Goal: Task Accomplishment & Management: Use online tool/utility

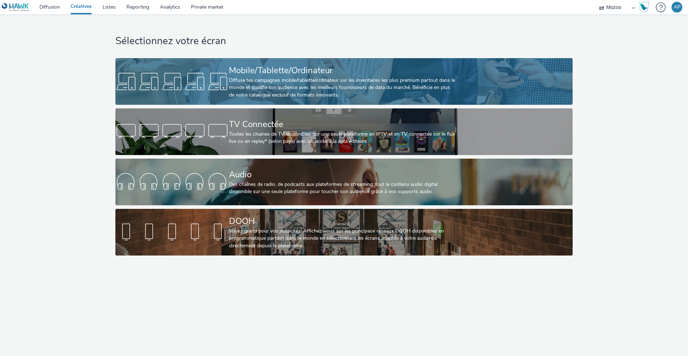
click at [280, 66] on div "Mobile/Tablette/Ordinateur" at bounding box center [342, 70] width 227 height 13
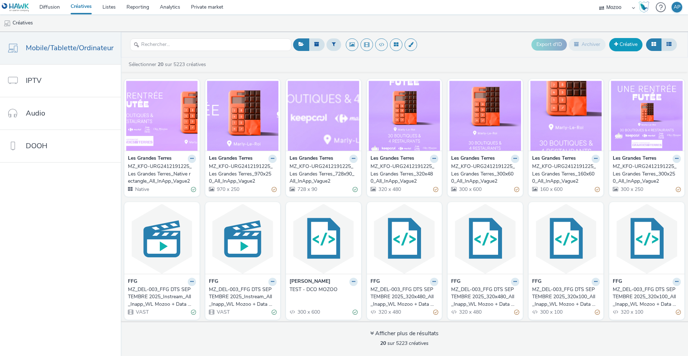
click at [620, 41] on link "Créative" at bounding box center [625, 44] width 33 height 13
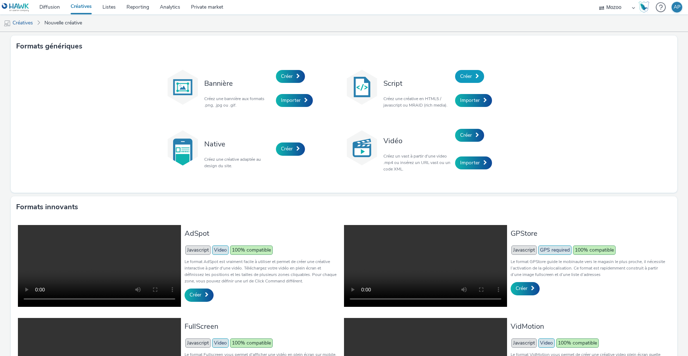
click at [475, 77] on link "Créer" at bounding box center [469, 76] width 29 height 13
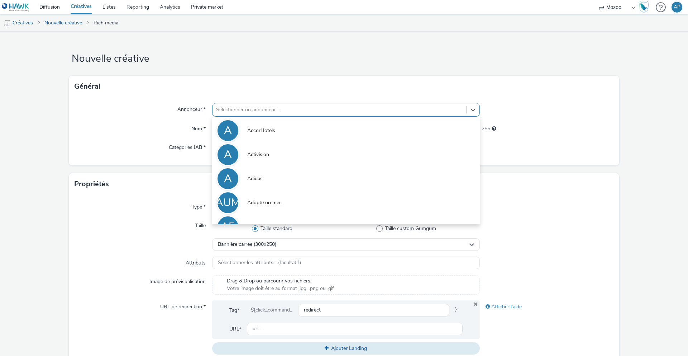
click at [315, 114] on div "Sélectionner un annonceur..." at bounding box center [340, 109] width 254 height 11
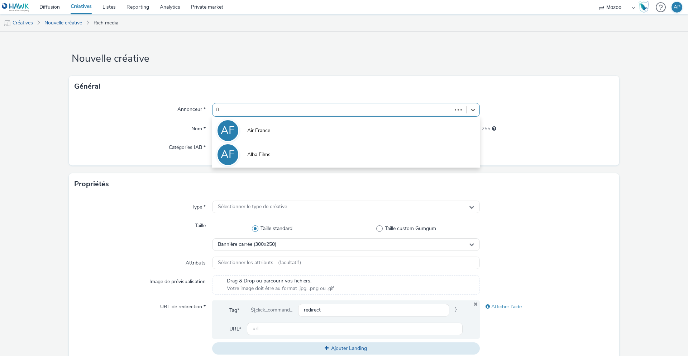
type input "ffg"
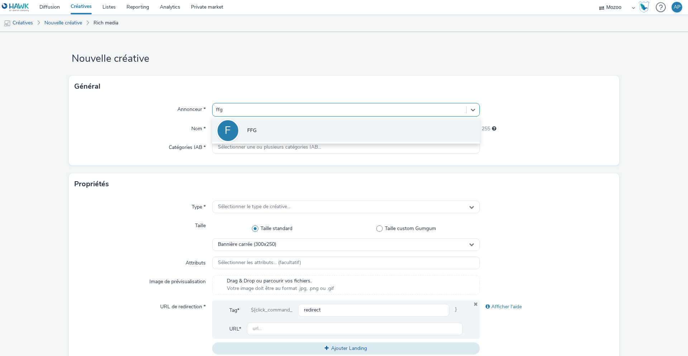
click at [250, 128] on span "FFG" at bounding box center [251, 130] width 9 height 7
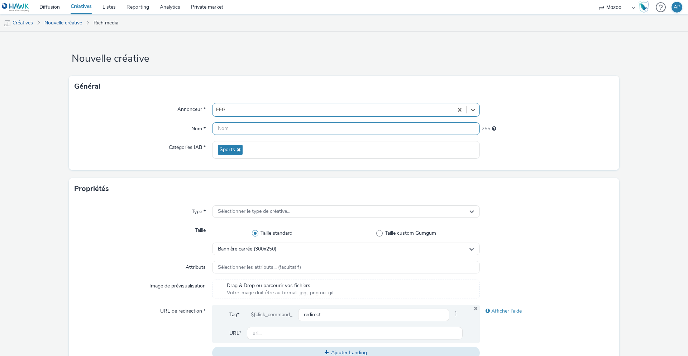
click at [242, 128] on input "text" at bounding box center [346, 128] width 268 height 13
paste input "MZ_DEL-003_FFG DTS SEPTEMBRE 2025_320x100_All_Inapp_WL Mozoo + Data Nat"
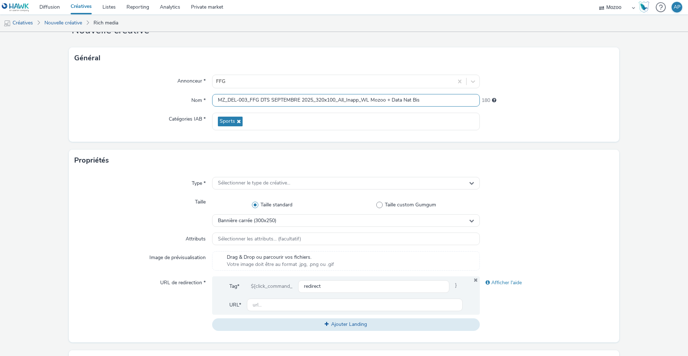
scroll to position [35, 0]
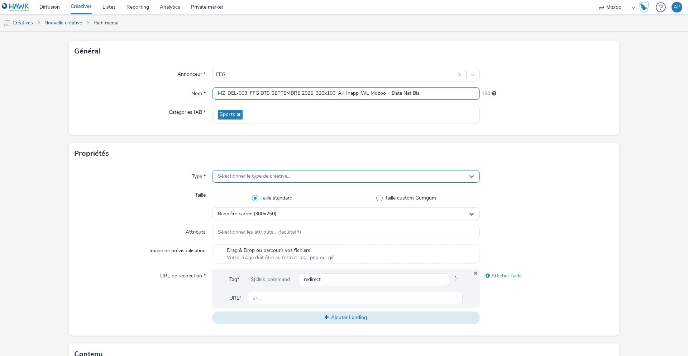
type input "MZ_DEL-003_FFG DTS SEPTEMBRE 2025_320x100_All_Inapp_WL Mozoo + Data Nat Bis"
click at [275, 178] on div "Sélectionner le type de créative..." at bounding box center [346, 176] width 268 height 13
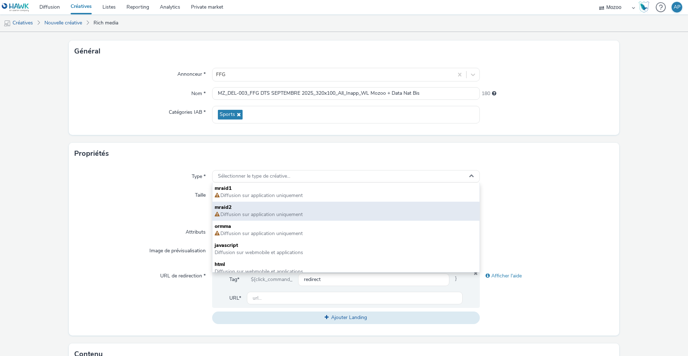
scroll to position [0, 0]
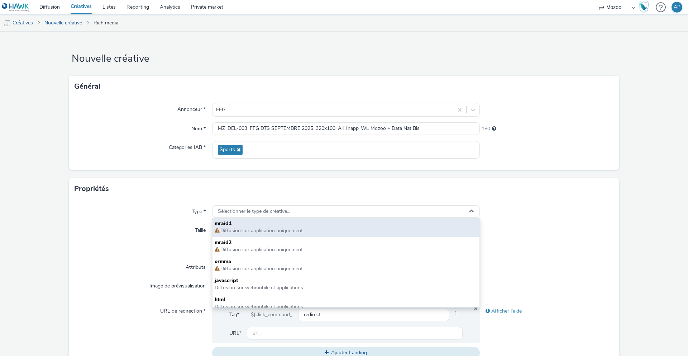
click at [265, 233] on span "Diffusion sur application uniquement" at bounding box center [261, 230] width 83 height 7
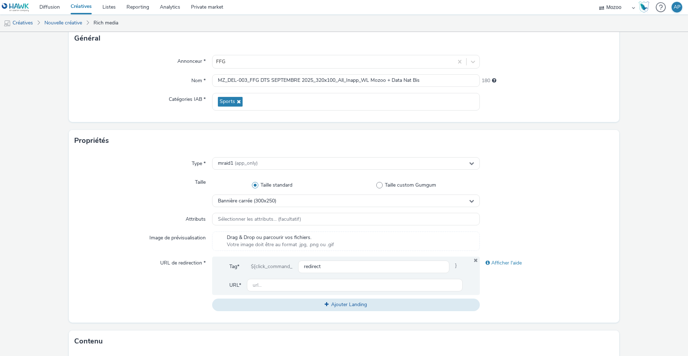
scroll to position [58, 0]
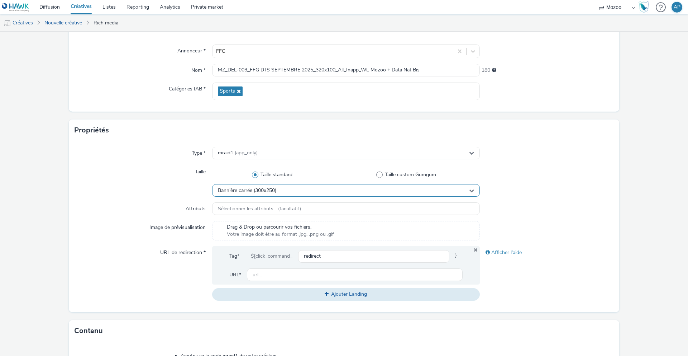
click at [282, 190] on div "Bannière carrée (300x250)" at bounding box center [346, 190] width 268 height 13
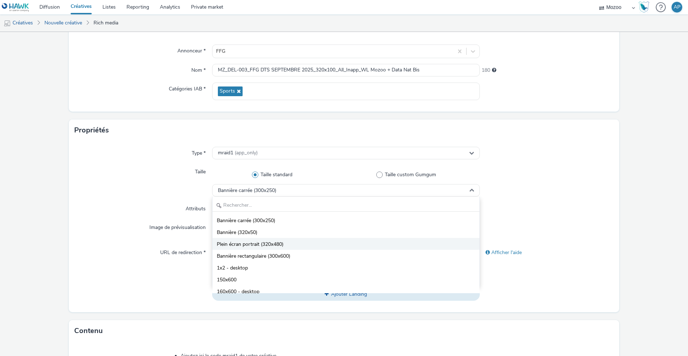
scroll to position [5, 0]
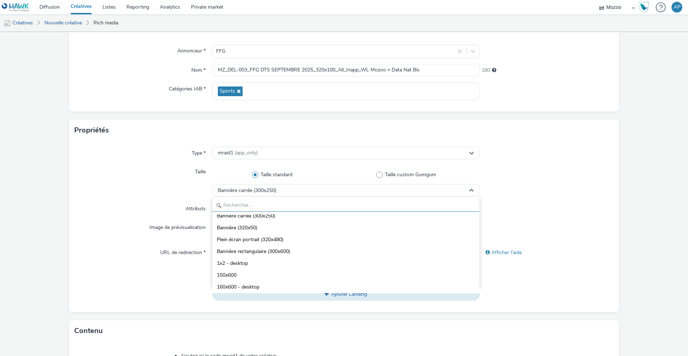
click at [269, 205] on input "text" at bounding box center [346, 205] width 267 height 13
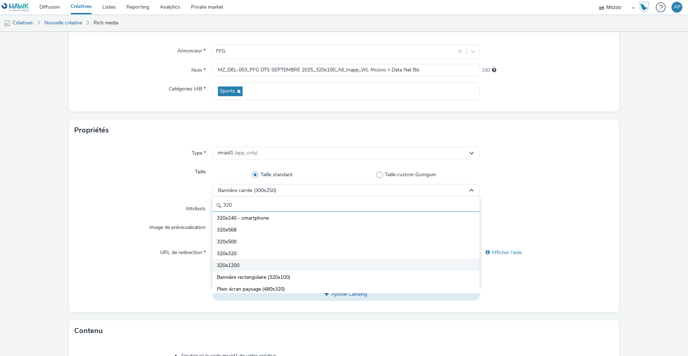
scroll to position [51, 0]
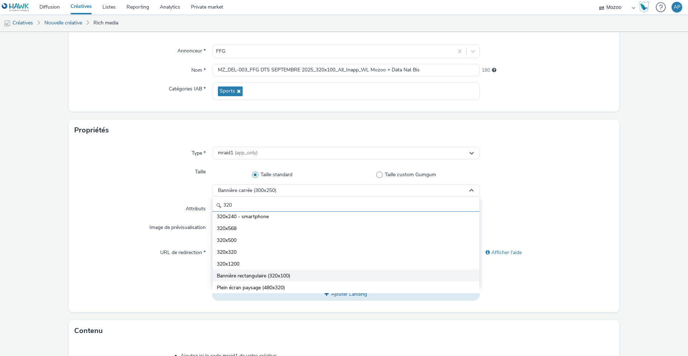
type input "320"
click at [248, 273] on span "Bannière rectangulaire (320x100)" at bounding box center [253, 275] width 73 height 7
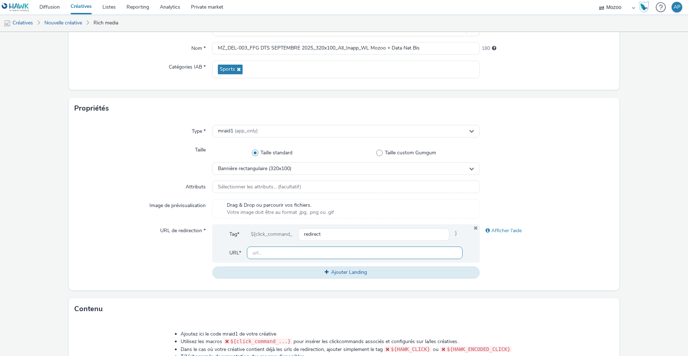
scroll to position [91, 0]
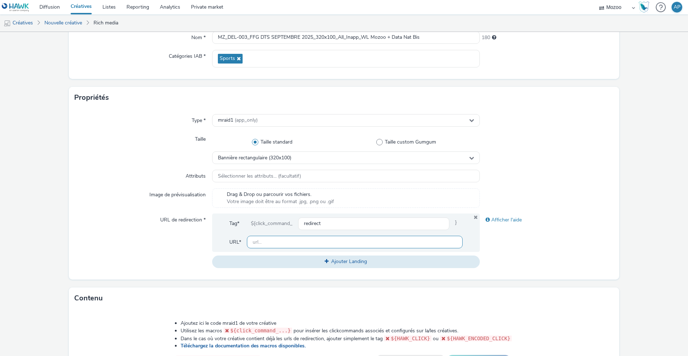
click at [265, 246] on input "text" at bounding box center [355, 242] width 216 height 13
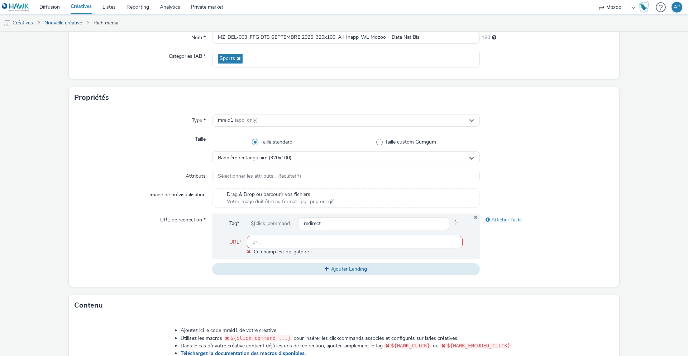
paste input "[URL][DOMAIN_NAME]"
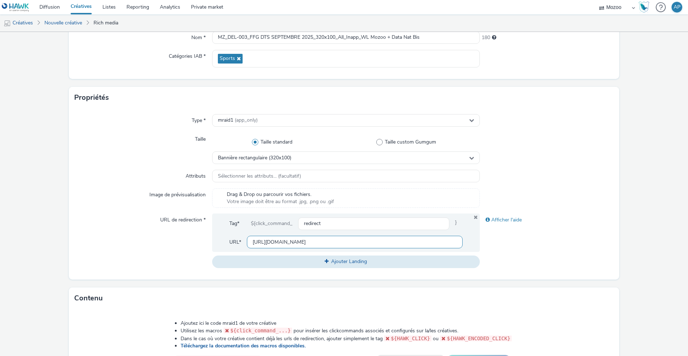
scroll to position [215, 0]
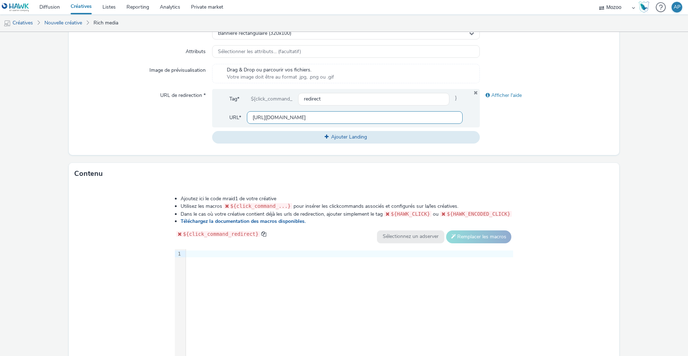
type input "[URL][DOMAIN_NAME]"
click at [250, 285] on div "9 1 ›" at bounding box center [344, 303] width 339 height 108
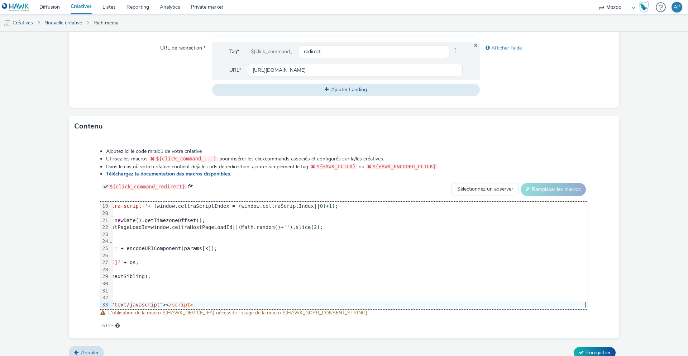
scroll to position [272, 0]
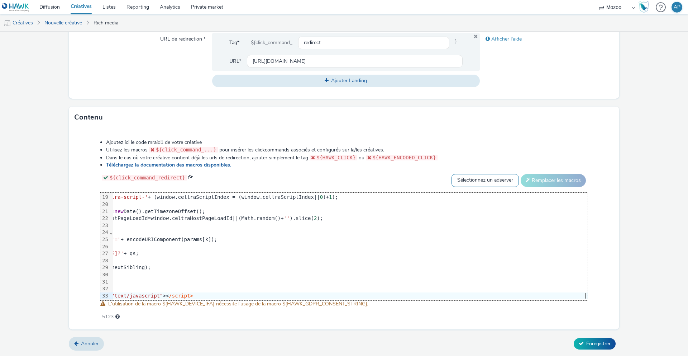
click at [469, 179] on select "Sélectionnez un adserver Sizmek DCM Adform Sting" at bounding box center [485, 180] width 67 height 13
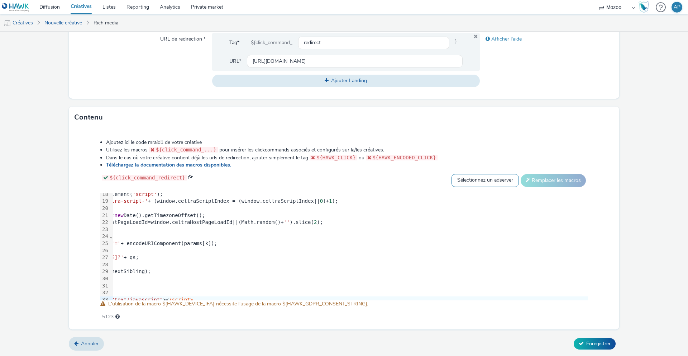
scroll to position [127, 116]
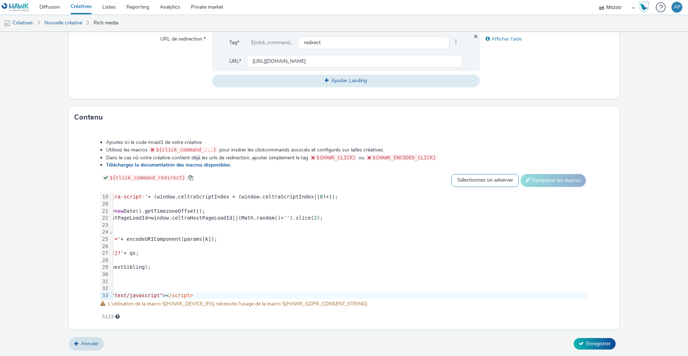
click at [468, 181] on select "Sélectionnez un adserver Sizmek DCM Adform Sting" at bounding box center [485, 180] width 67 height 13
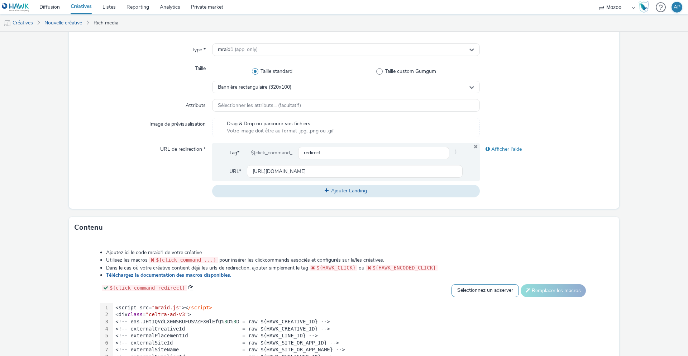
scroll to position [272, 0]
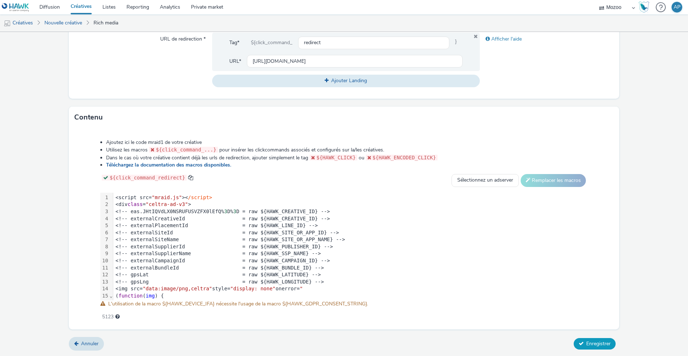
click at [585, 340] on button "Enregistrer" at bounding box center [595, 343] width 42 height 11
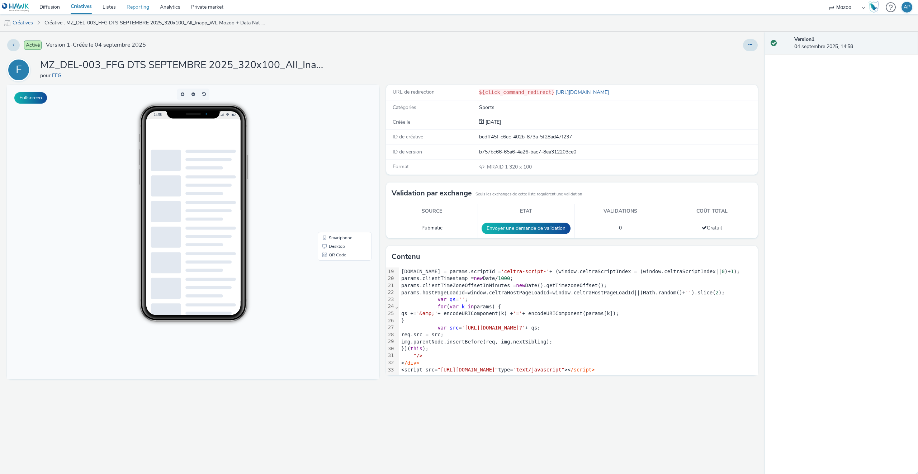
scroll to position [127, 0]
click at [74, 7] on link "Créatives" at bounding box center [81, 7] width 32 height 14
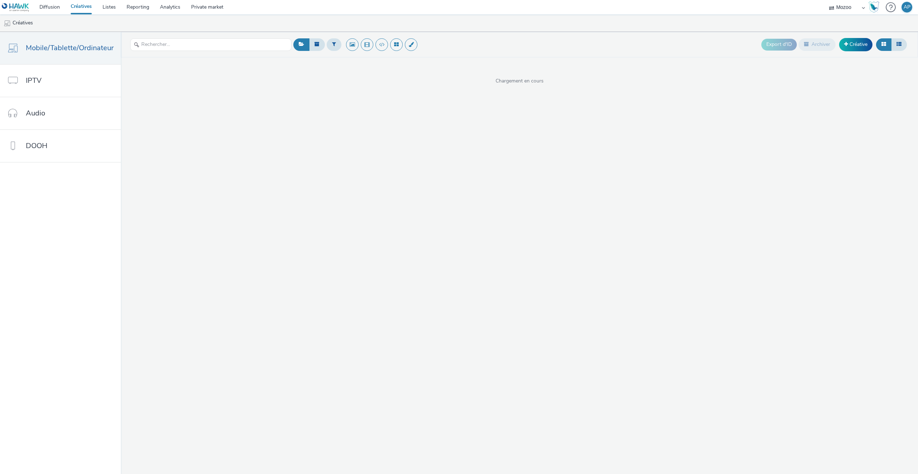
click at [74, 7] on link "Créatives" at bounding box center [81, 7] width 32 height 14
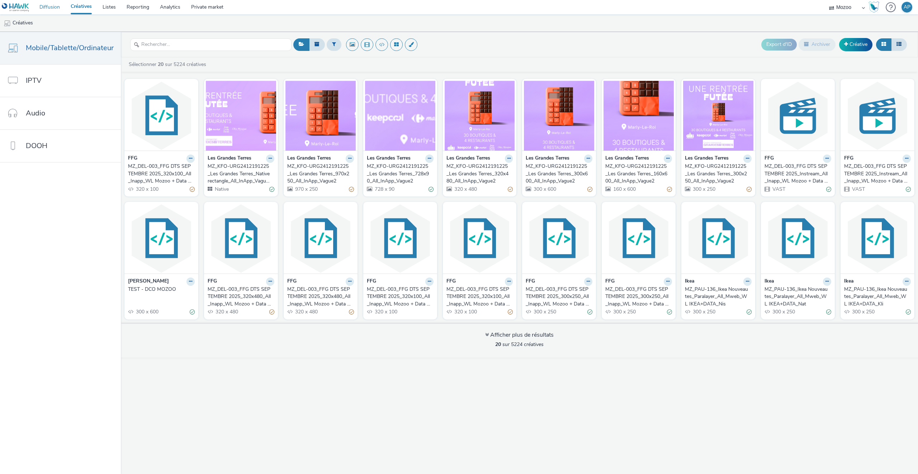
click at [53, 9] on link "Diffusion" at bounding box center [49, 7] width 31 height 14
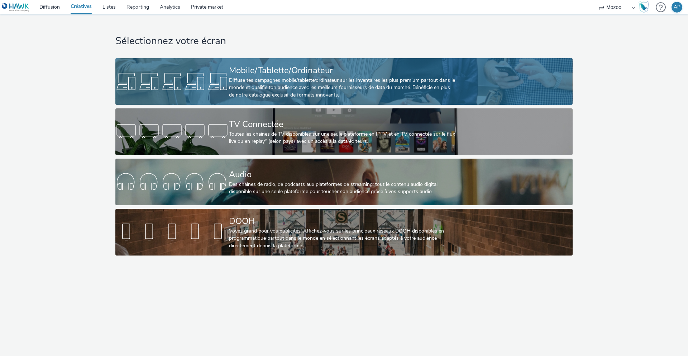
click at [175, 84] on div at bounding box center [172, 81] width 114 height 23
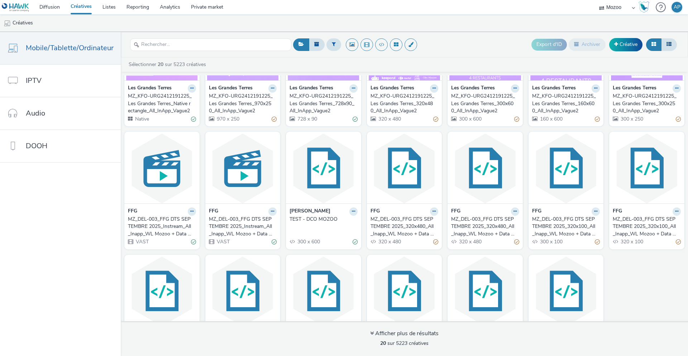
scroll to position [80, 0]
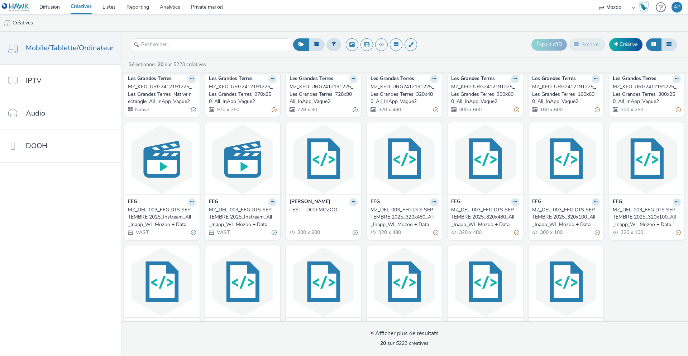
click at [558, 216] on div "MZ_DEL-003_FFG DTS SEPTEMBRE 2025_320x100_All_Inapp_WL Mozoo + Data Nat" at bounding box center [564, 217] width 65 height 22
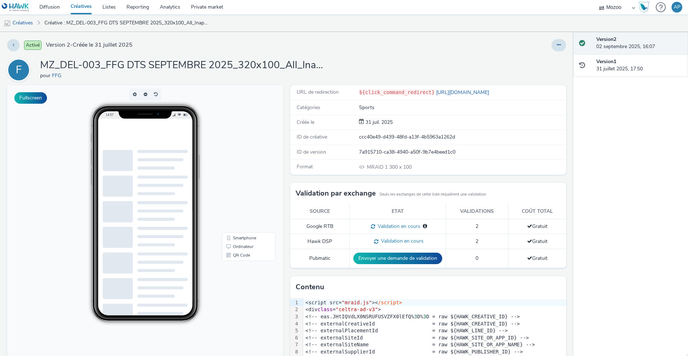
click at [318, 66] on h1 "MZ_DEL-003_FFG DTS SEPTEMBRE 2025_320x100_All_Inapp_WL Mozoo + Data Nat" at bounding box center [183, 65] width 287 height 14
click at [315, 66] on h1 "MZ_DEL-003_FFG DTS SEPTEMBRE 2025_320x100_All_Inapp_WL Mozoo + Data Nat" at bounding box center [183, 65] width 287 height 14
click at [314, 67] on h1 "MZ_DEL-003_FFG DTS SEPTEMBRE 2025_320x100_All_Inapp_WL Mozoo + Data Nat" at bounding box center [183, 65] width 287 height 14
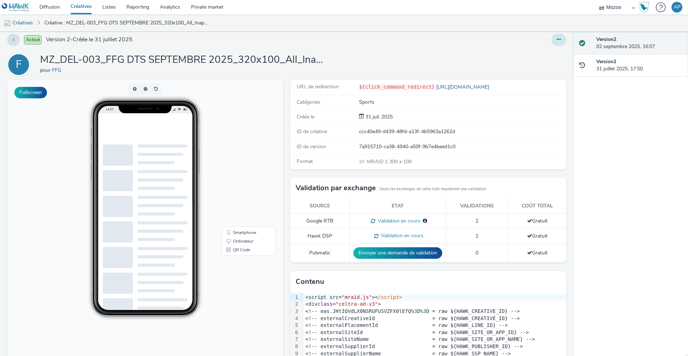
click at [565, 38] on button at bounding box center [559, 40] width 15 height 12
click at [549, 57] on link "Modifier" at bounding box center [540, 54] width 54 height 14
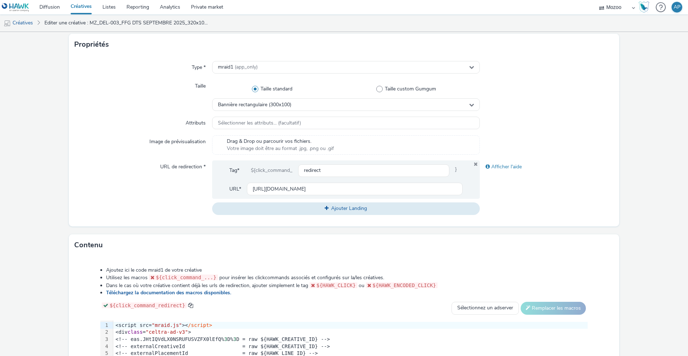
scroll to position [149, 0]
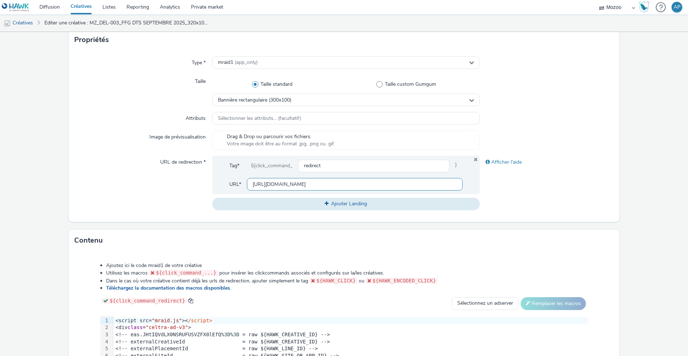
click at [285, 183] on input "[URL][DOMAIN_NAME]" at bounding box center [355, 184] width 216 height 13
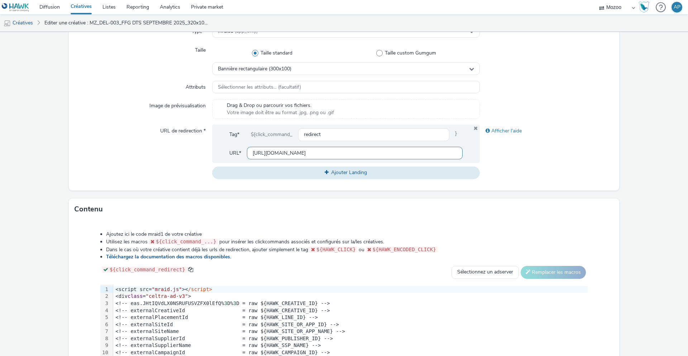
scroll to position [225, 0]
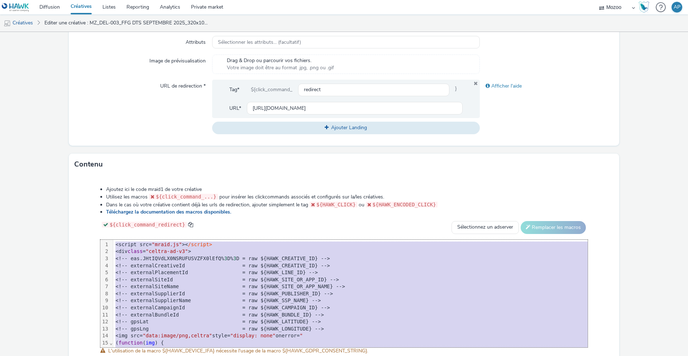
copy div "<script src= "mraid.js" >< /script> <div class = "celtra-ad-v3" > <!-- eas.JHtI…"
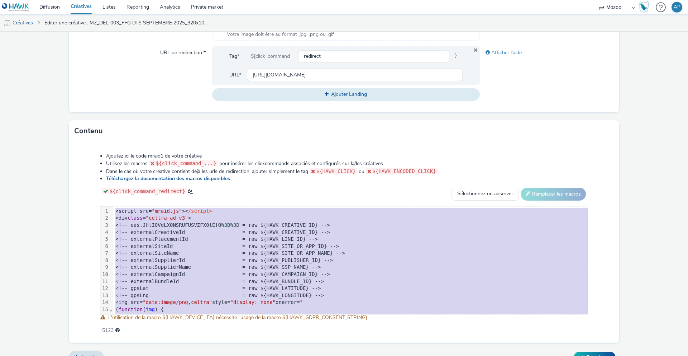
scroll to position [272, 0]
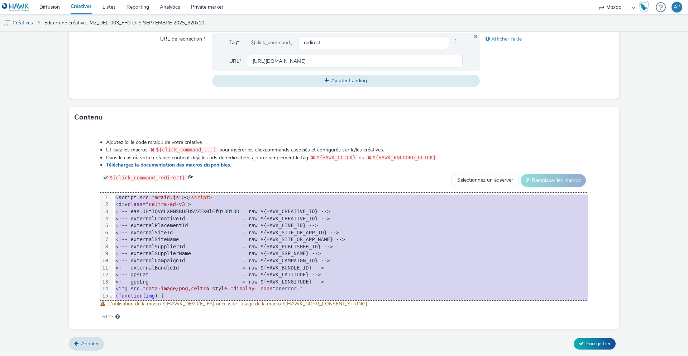
click at [387, 179] on div "${click_command_redirect} Sélectionnez un adserver Sizmek DCM Adform Sting Remp…" at bounding box center [344, 180] width 488 height 13
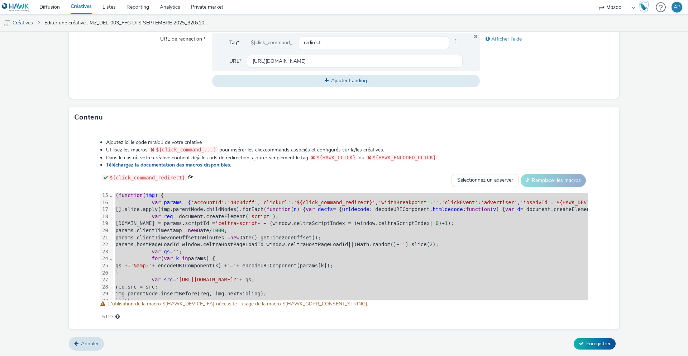
scroll to position [127, 0]
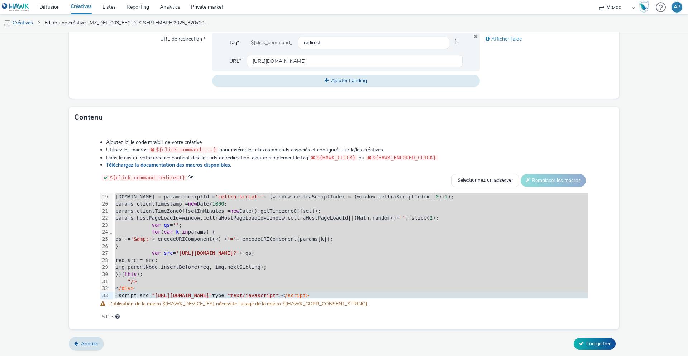
click at [83, 12] on link "Créatives" at bounding box center [81, 7] width 32 height 14
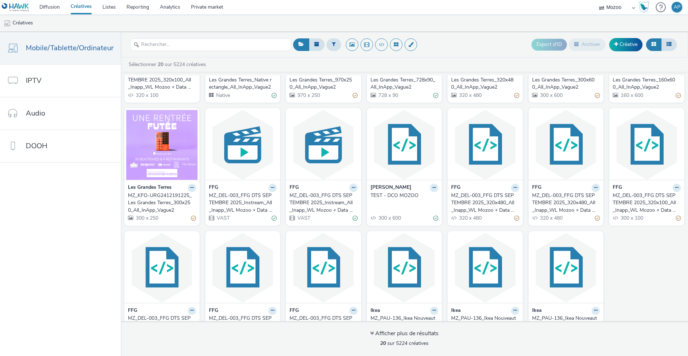
scroll to position [124, 0]
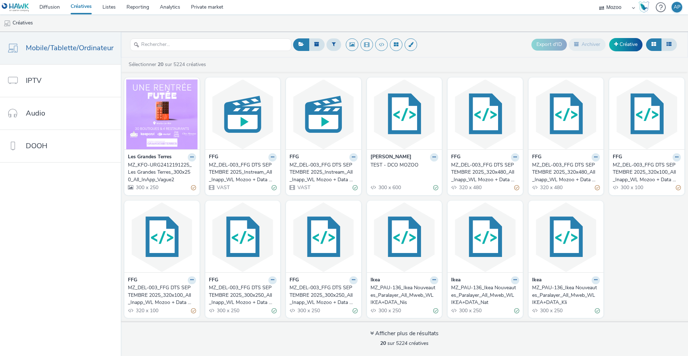
click at [153, 293] on div "MZ_DEL-003_FFG DTS SEPTEMBRE 2025_320x100_All_Inapp_WL Mozoo + Data Golf" at bounding box center [160, 295] width 65 height 22
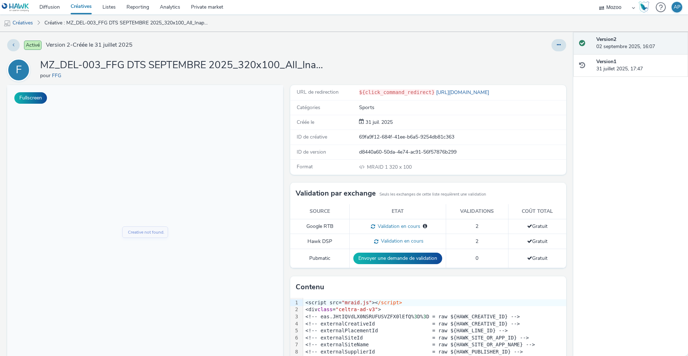
click at [317, 65] on h1 "MZ_DEL-003_FFG DTS SEPTEMBRE 2025_320x100_All_Inapp_WL Mozoo + Data Golf" at bounding box center [183, 65] width 287 height 14
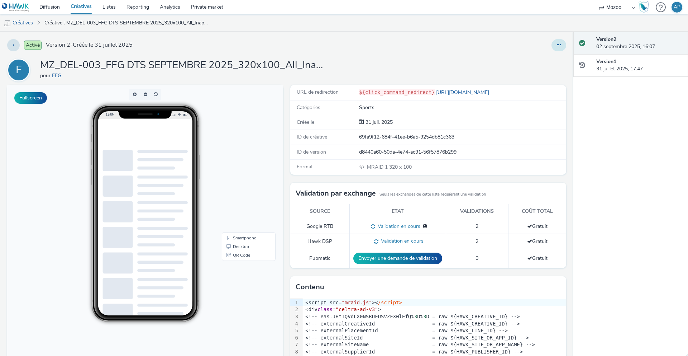
click at [557, 46] on icon at bounding box center [559, 44] width 4 height 5
click at [518, 51] on div "Activé Version 2 - Créée le 31 juillet 2025 Modifier Dupliquer Copier l'ID Arch…" at bounding box center [287, 194] width 574 height 324
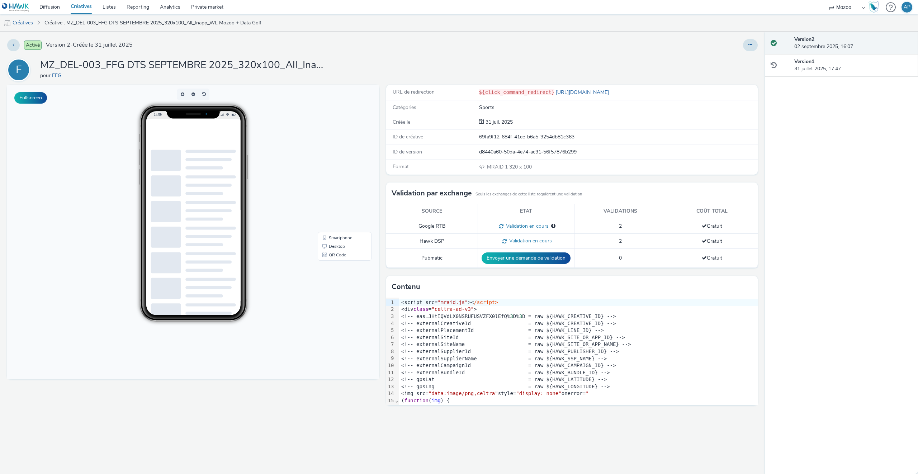
click at [108, 26] on link "Créative : MZ_DEL-003_FFG DTS SEPTEMBRE 2025_320x100_All_Inapp_WL Mozoo + Data …" at bounding box center [153, 22] width 224 height 17
click at [20, 27] on link "Créatives" at bounding box center [18, 22] width 37 height 17
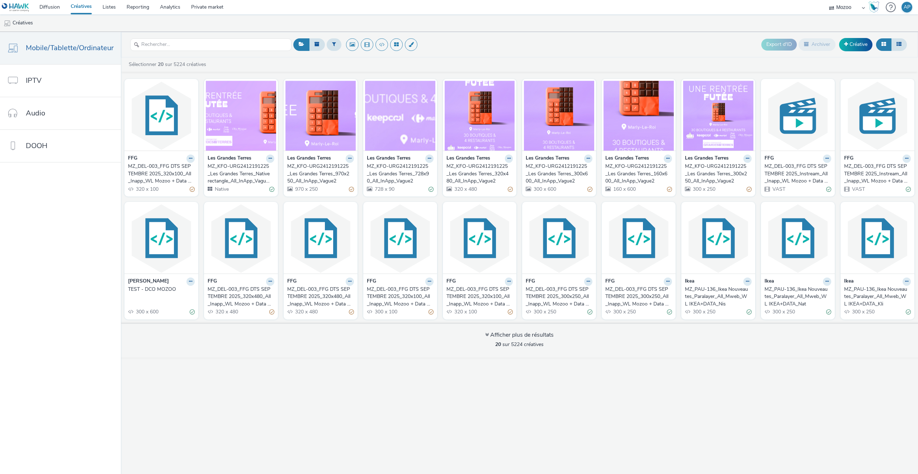
click at [399, 298] on div "MZ_DEL-003_FFG DTS SEPTEMBRE 2025_320x100_All_Inapp_WL Mozoo + Data Nat" at bounding box center [399, 297] width 64 height 22
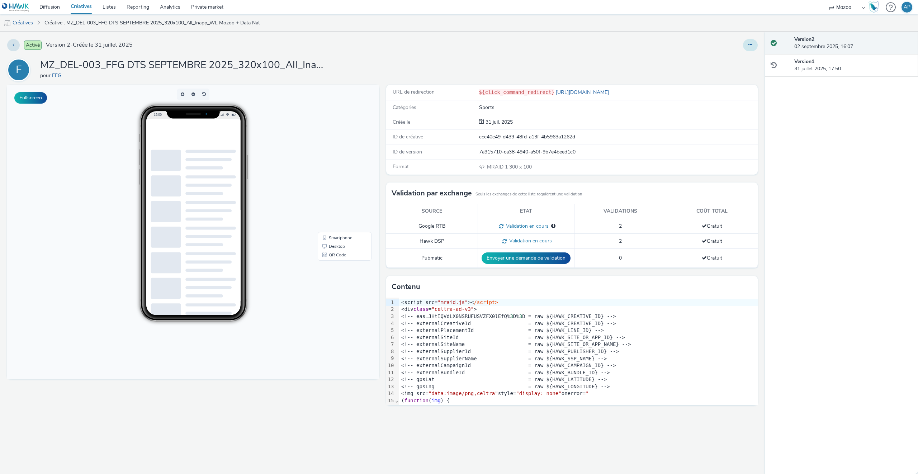
click at [688, 47] on icon at bounding box center [750, 44] width 4 height 5
click at [688, 60] on link "Modifier" at bounding box center [731, 59] width 54 height 14
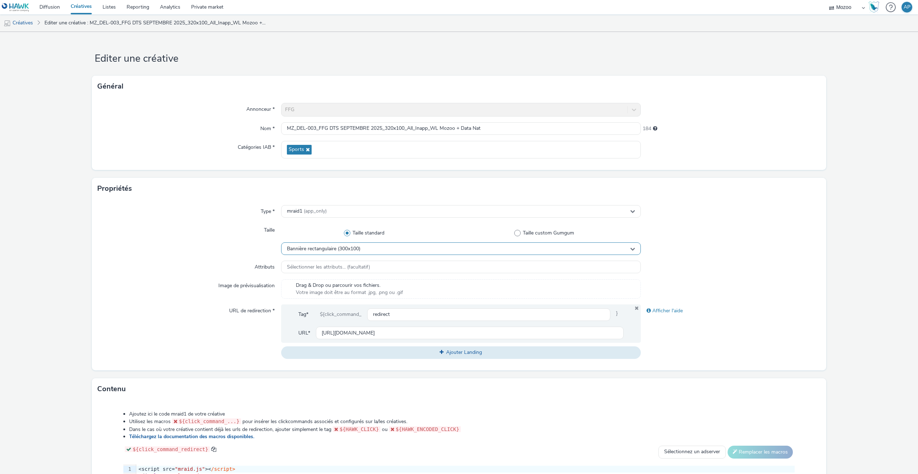
click at [332, 250] on span "Bannière rectangulaire (300x100)" at bounding box center [323, 249] width 73 height 6
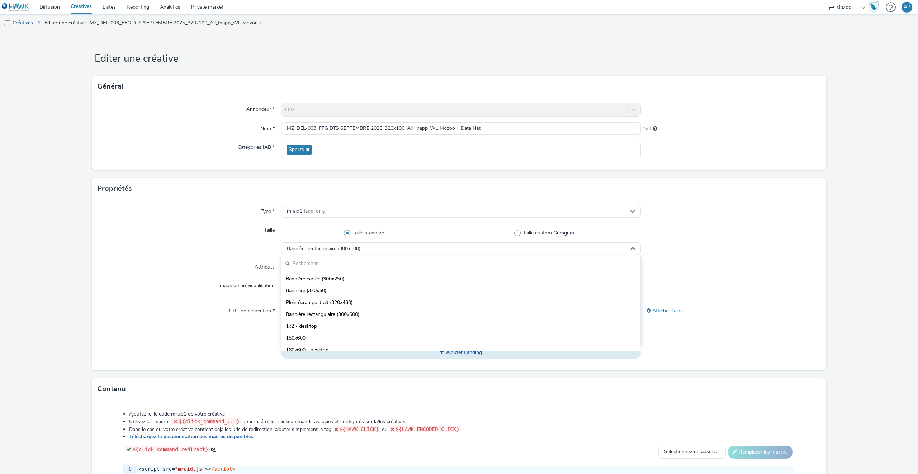
click at [331, 262] on input "text" at bounding box center [460, 263] width 359 height 13
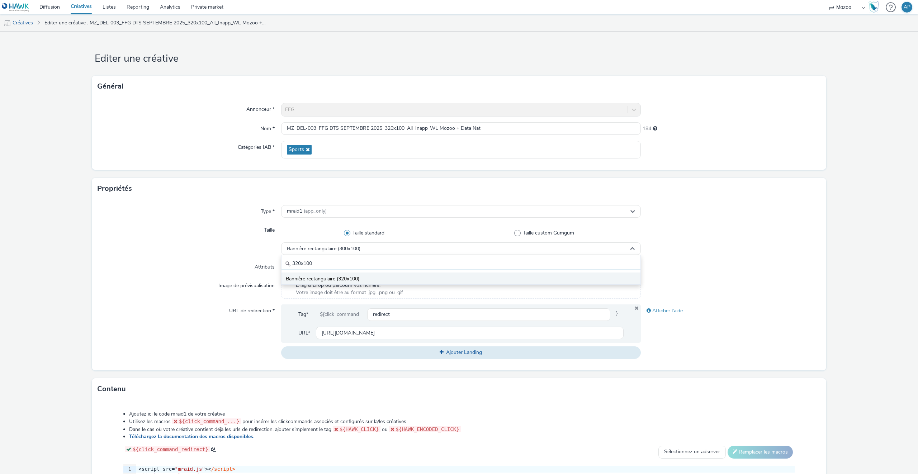
type input "320x100"
click at [320, 279] on span "Bannière rectangulaire (320x100)" at bounding box center [322, 278] width 73 height 7
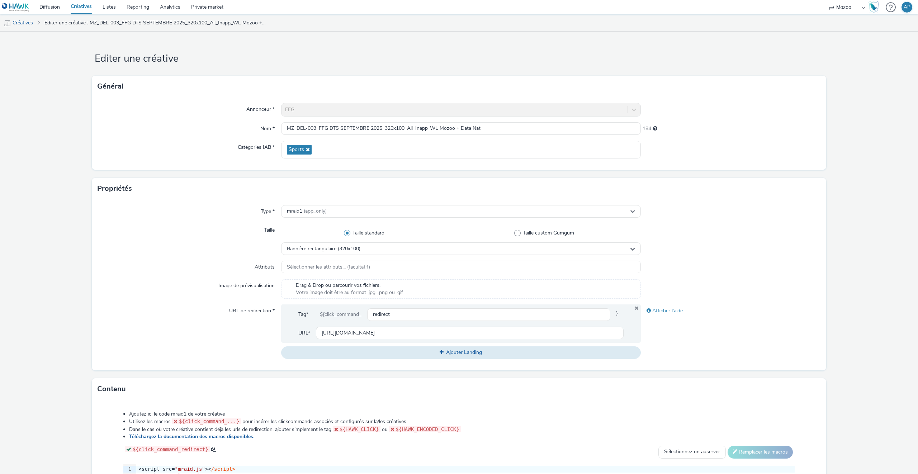
scroll to position [153, 0]
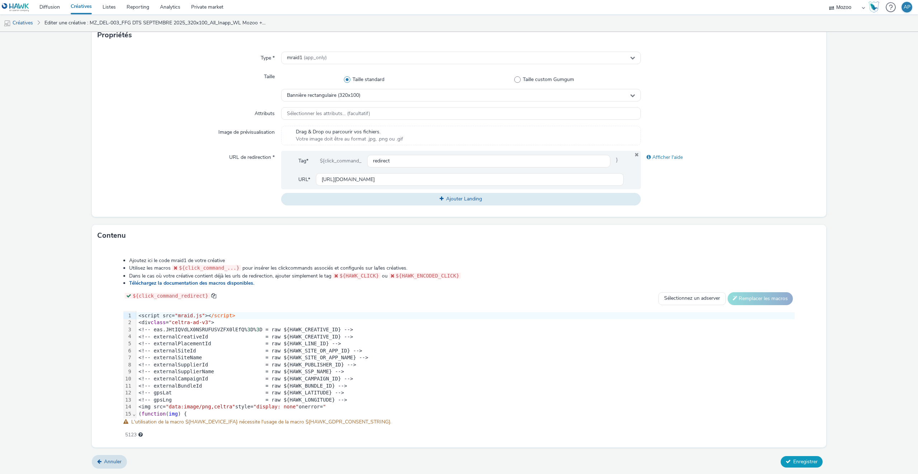
click at [688, 355] on span "Enregistrer" at bounding box center [805, 461] width 24 height 7
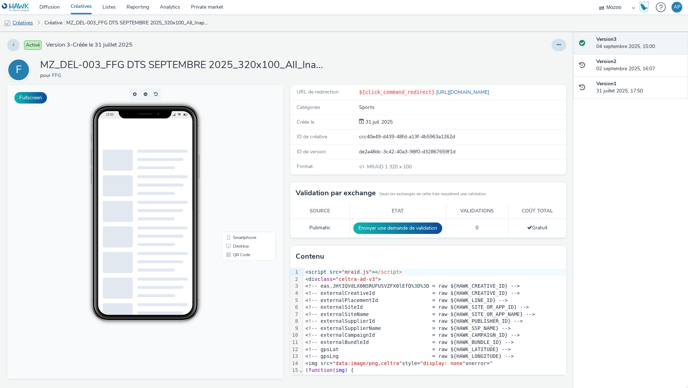
click at [32, 22] on link "Créatives" at bounding box center [18, 22] width 37 height 17
